Goal: Information Seeking & Learning: Learn about a topic

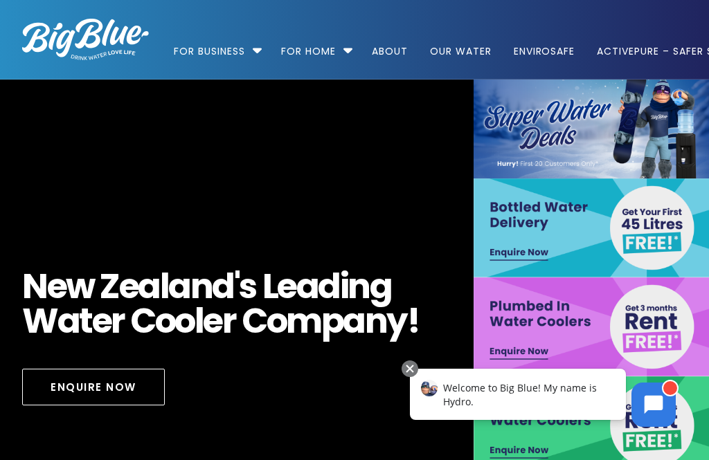
click at [541, 127] on img at bounding box center [592, 129] width 238 height 99
click at [572, 113] on img at bounding box center [592, 129] width 238 height 99
click at [682, 120] on img at bounding box center [592, 129] width 238 height 99
click at [343, 46] on link "For Home" at bounding box center [308, 44] width 74 height 89
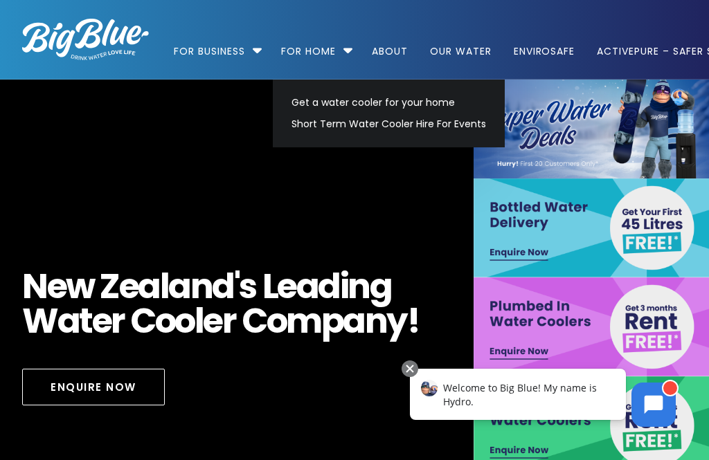
click at [302, 105] on link "Get a water cooler for your home" at bounding box center [388, 102] width 207 height 21
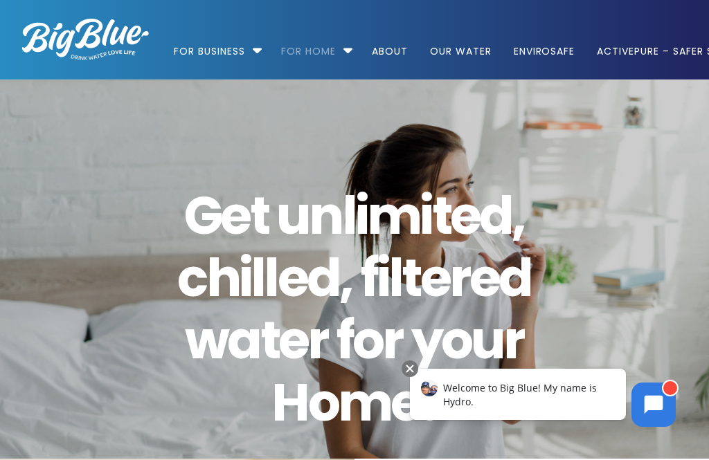
click at [459, 50] on link "Our Water" at bounding box center [460, 44] width 81 height 89
